Goal: Task Accomplishment & Management: Manage account settings

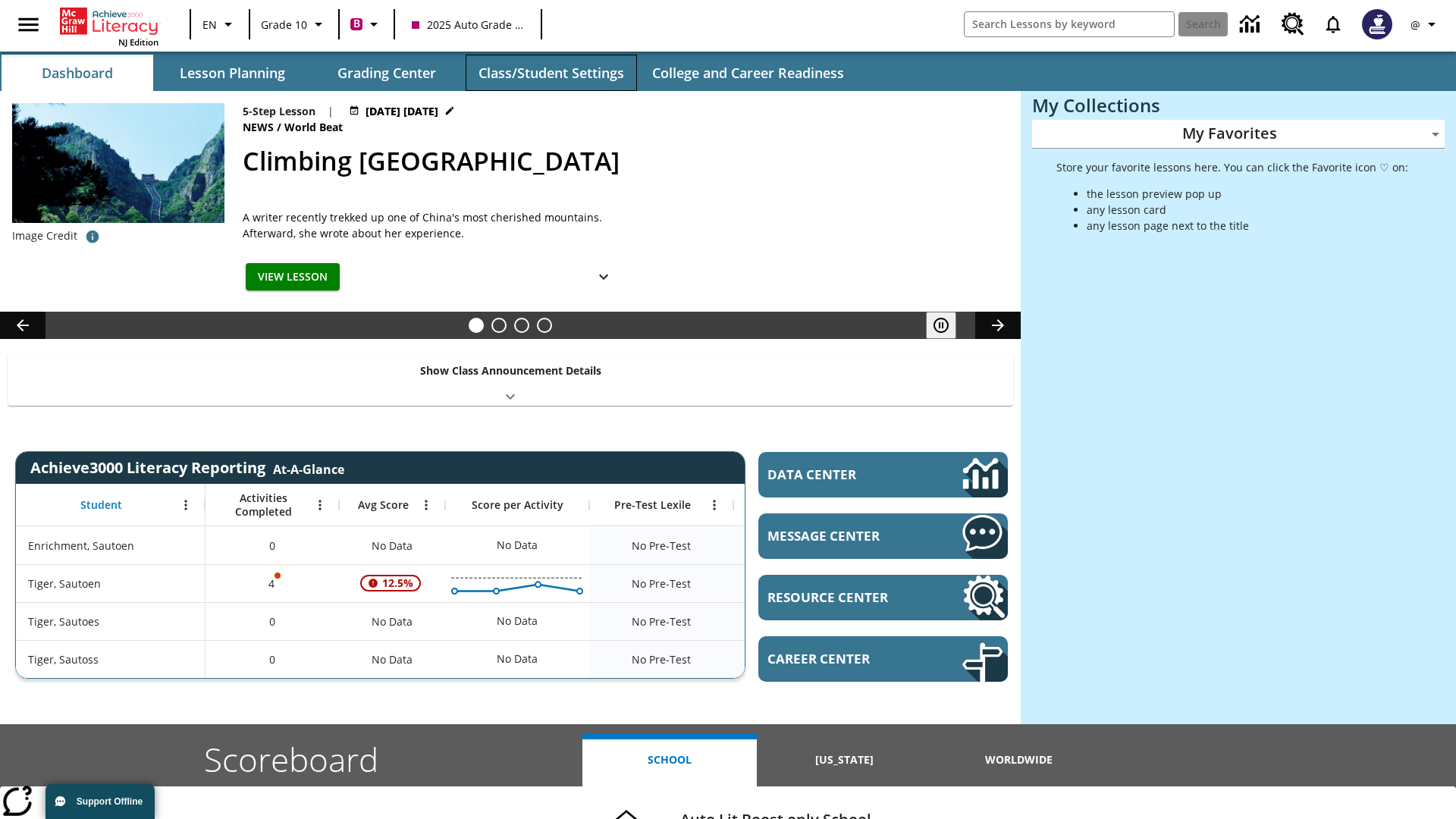
click at [551, 73] on button "Class/Student Settings" at bounding box center [551, 73] width 171 height 36
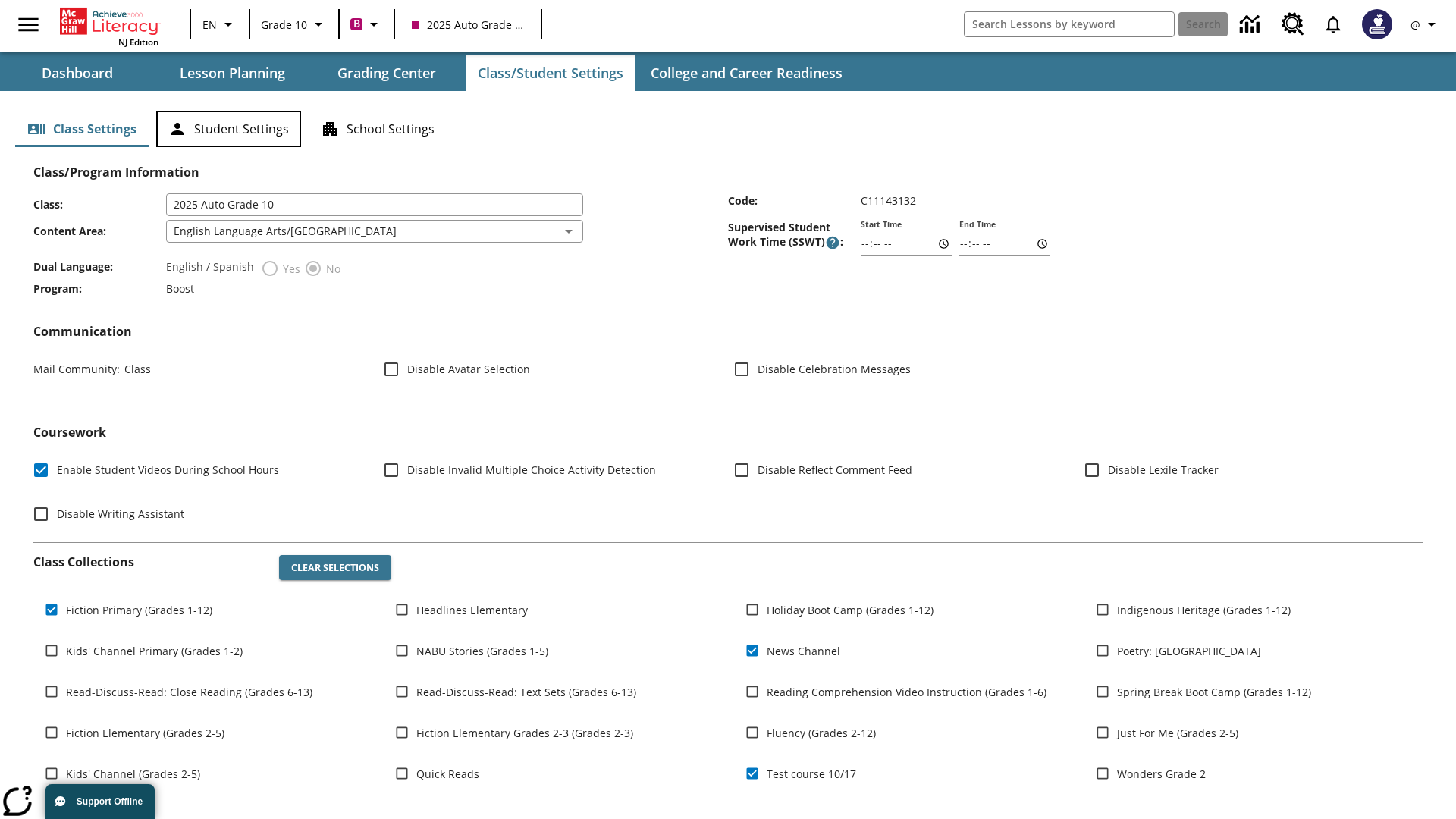
click at [228, 129] on button "Student Settings" at bounding box center [228, 129] width 145 height 36
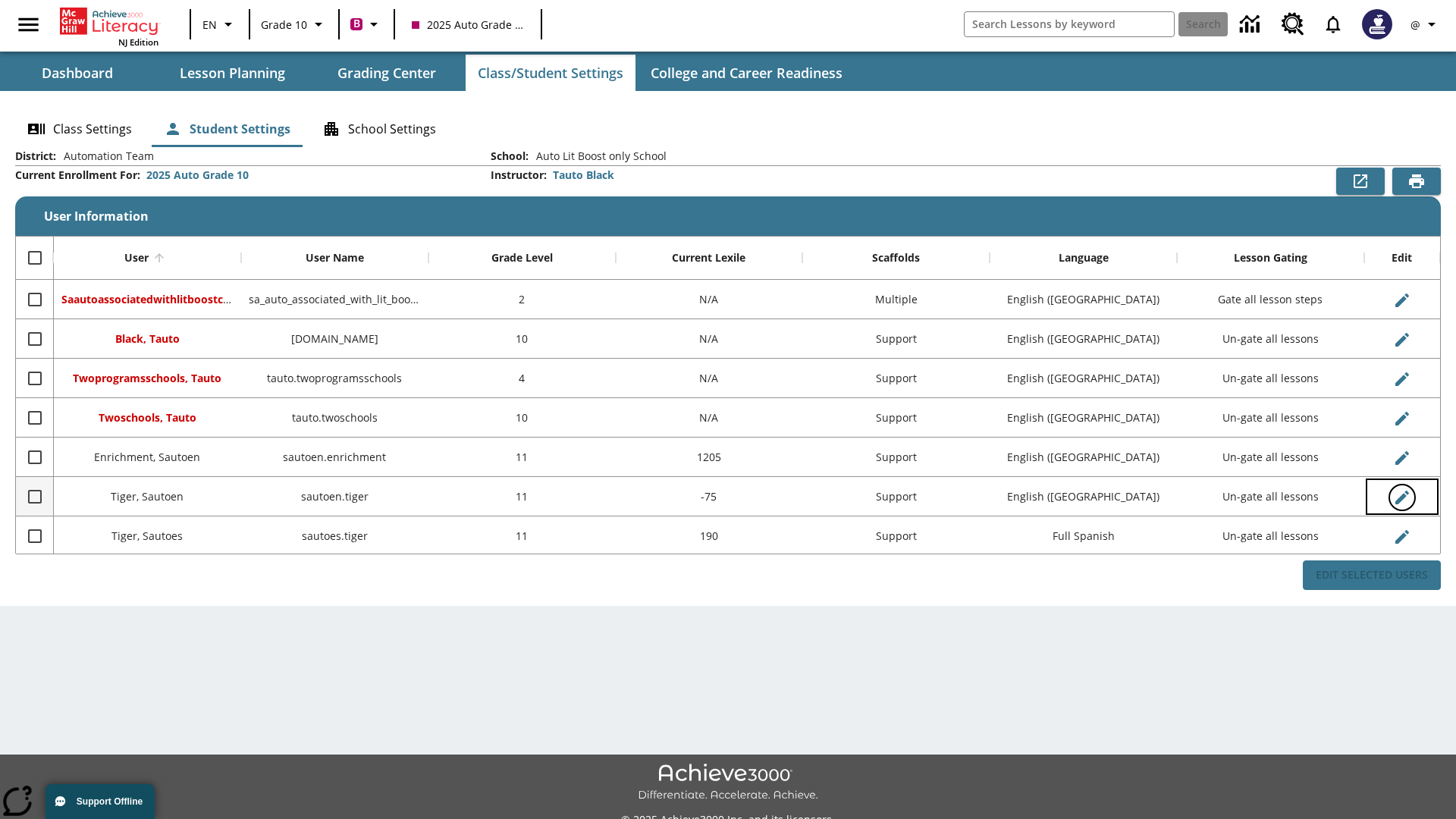
click at [1401, 497] on icon "Edit User" at bounding box center [1402, 498] width 14 height 14
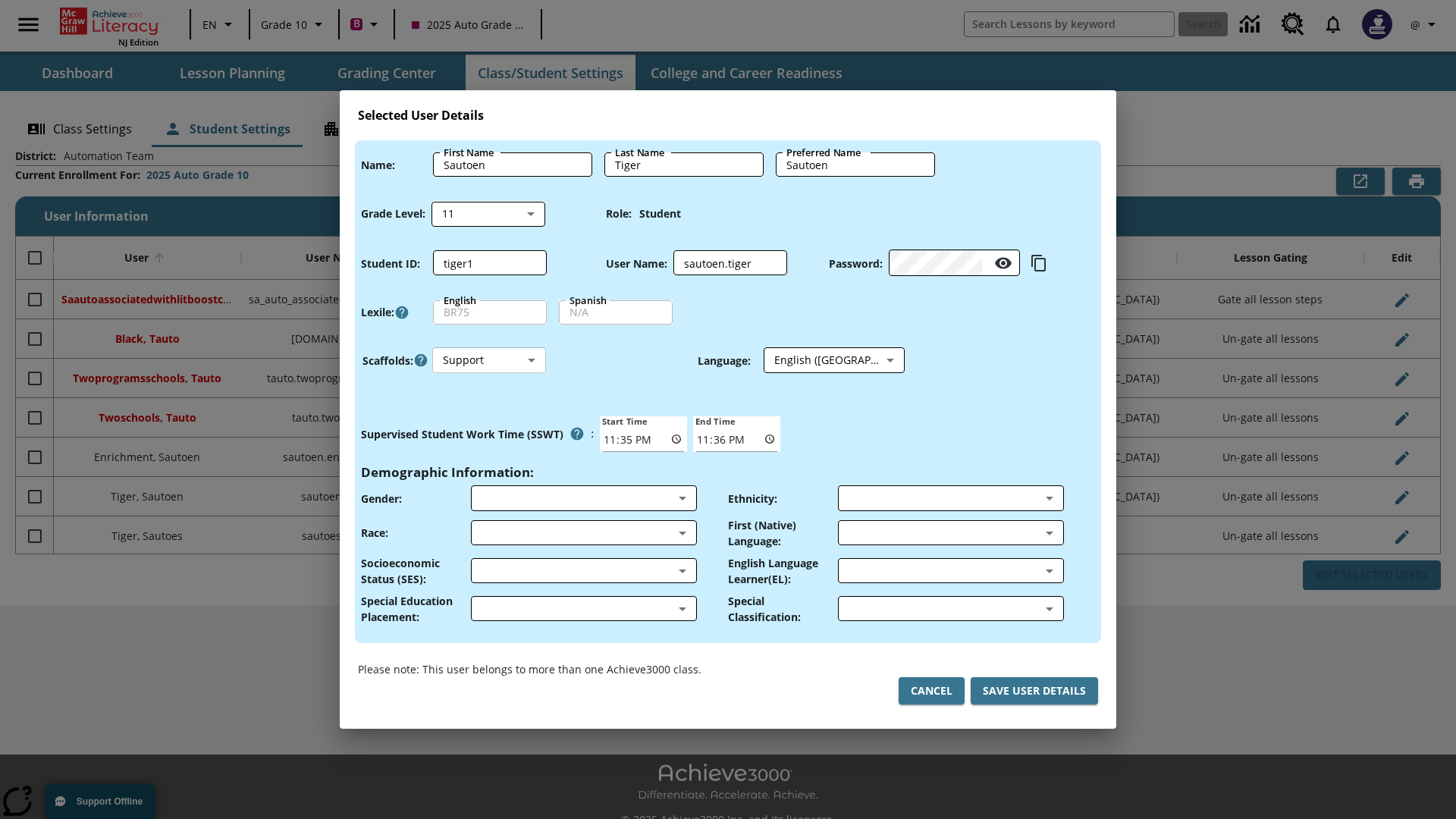
click at [489, 360] on body "Skip to main content NJ Edition EN Grade 10 B 2025 Auto Grade 10 Search 0 @ Das…" at bounding box center [728, 426] width 1456 height 852
click at [489, 416] on li "Support" at bounding box center [488, 416] width 114 height 25
click at [820, 360] on body "Skip to main content NJ Edition EN Grade 10 B 2025 Auto Grade 10 Search 0 @ Das…" at bounding box center [728, 426] width 1456 height 852
click at [489, 360] on body "Skip to main content NJ Edition EN Grade 10 B 2025 Auto Grade 10 Search 0 @ Das…" at bounding box center [728, 426] width 1456 height 852
click at [489, 441] on li "Enrichment" at bounding box center [488, 441] width 114 height 25
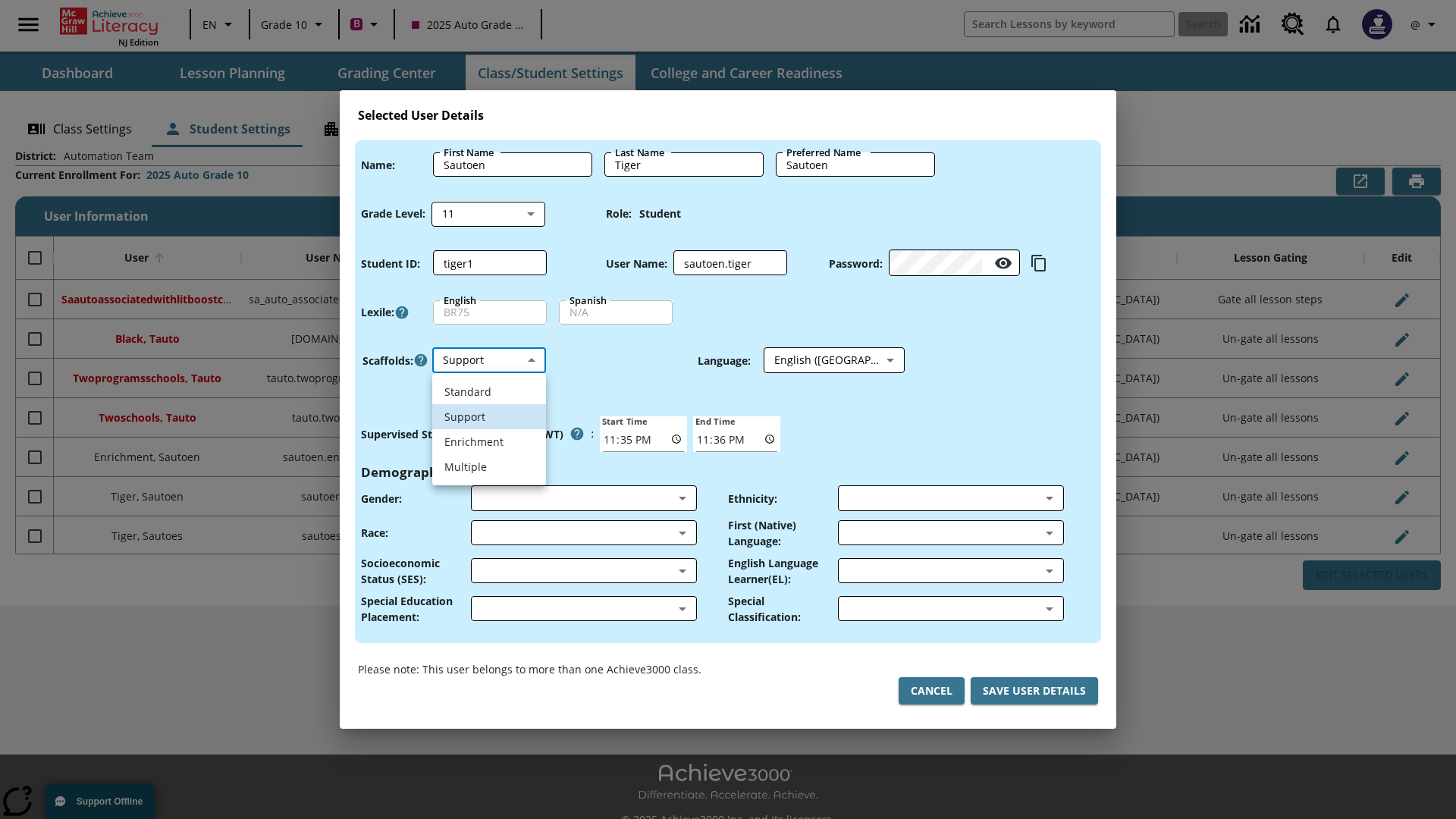
type input "3"
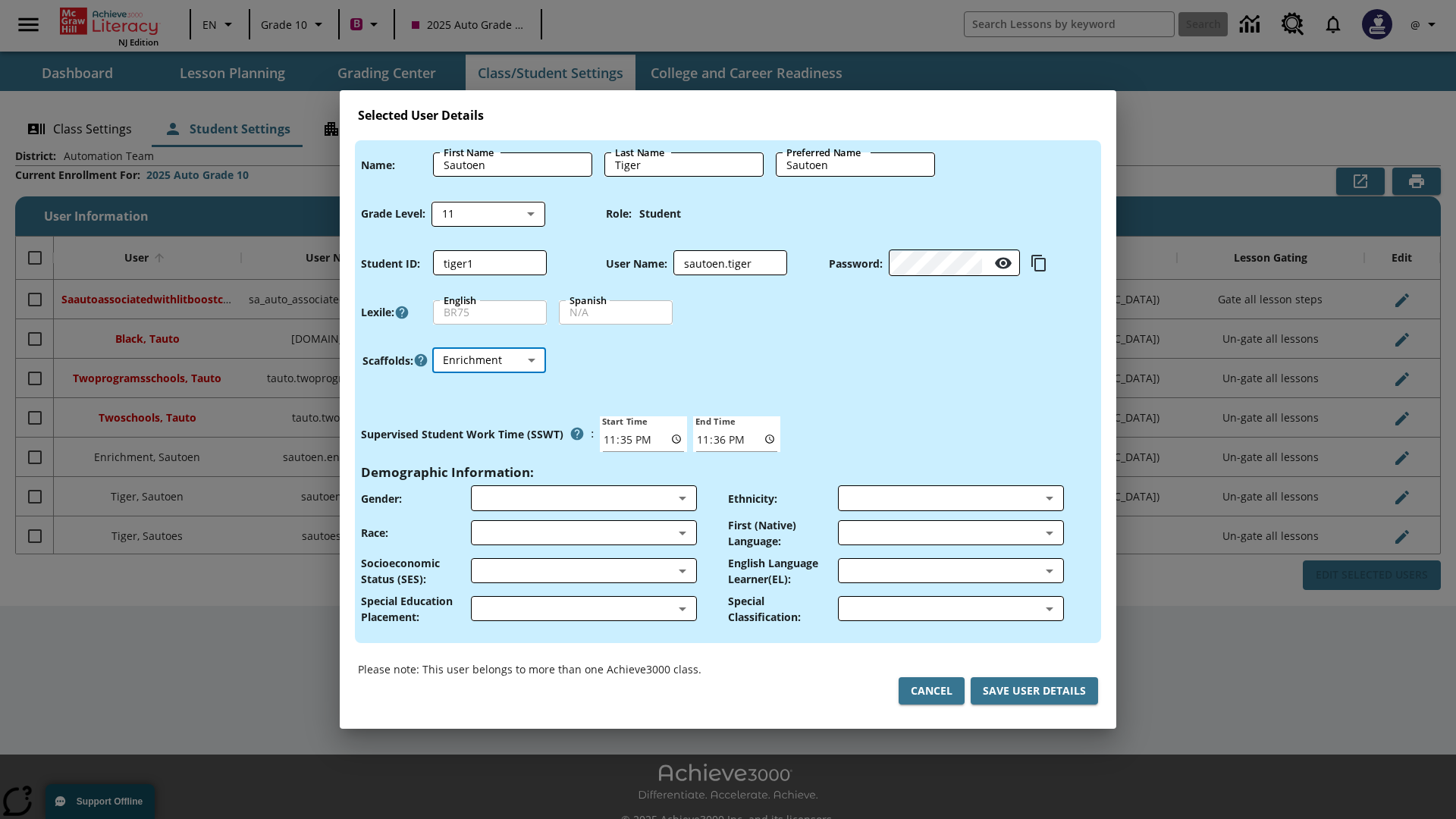
click at [489, 360] on body "Skip to main content NJ Edition EN Grade 10 B 2025 Auto Grade 10 Search 0 @ Das…" at bounding box center [728, 426] width 1456 height 852
